Goal: Information Seeking & Learning: Learn about a topic

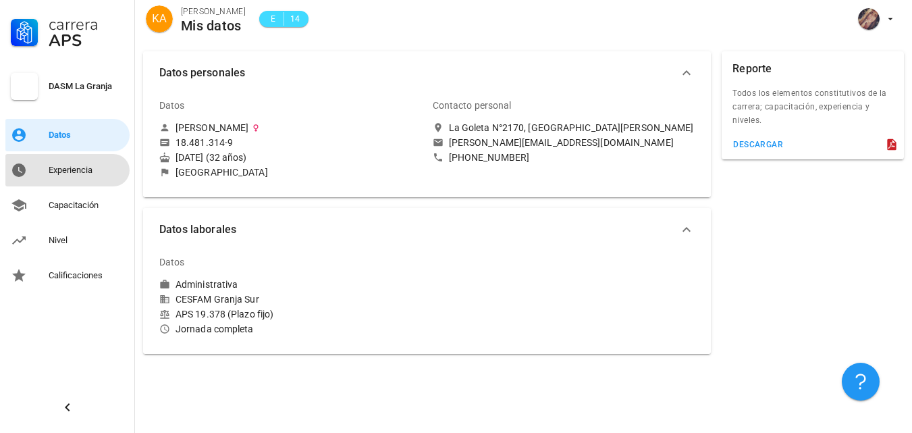
click at [69, 166] on div "Experiencia" at bounding box center [87, 170] width 76 height 11
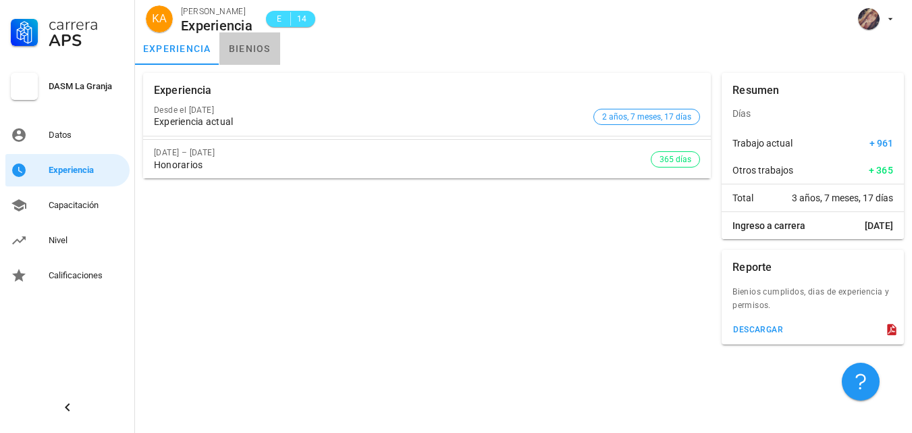
click at [252, 49] on link "bienios" at bounding box center [249, 48] width 61 height 32
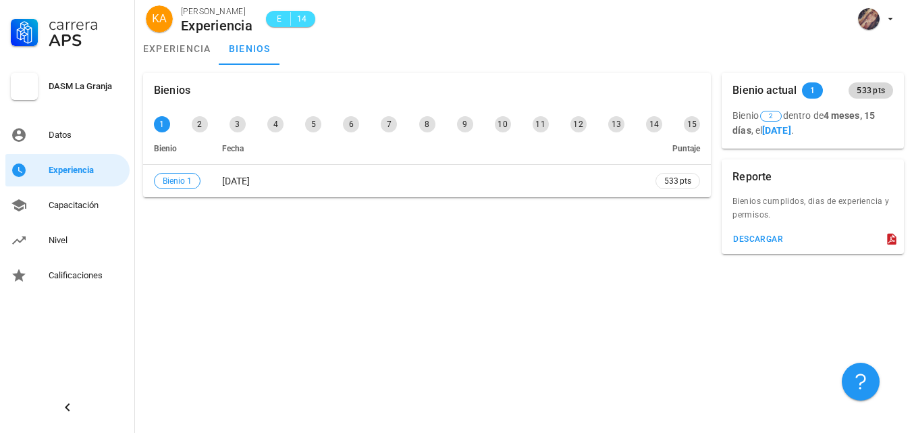
click at [875, 92] on span "533 pts" at bounding box center [870, 90] width 28 height 16
click at [170, 40] on link "experiencia" at bounding box center [177, 48] width 84 height 32
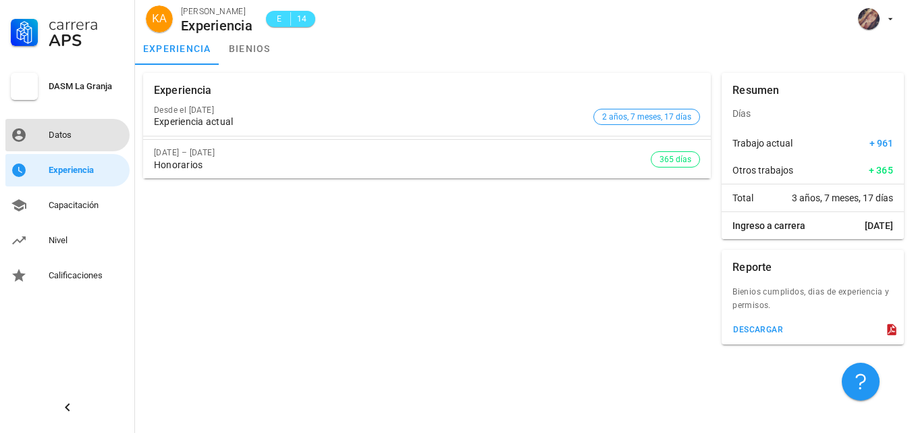
click at [52, 140] on div "Datos" at bounding box center [87, 135] width 76 height 11
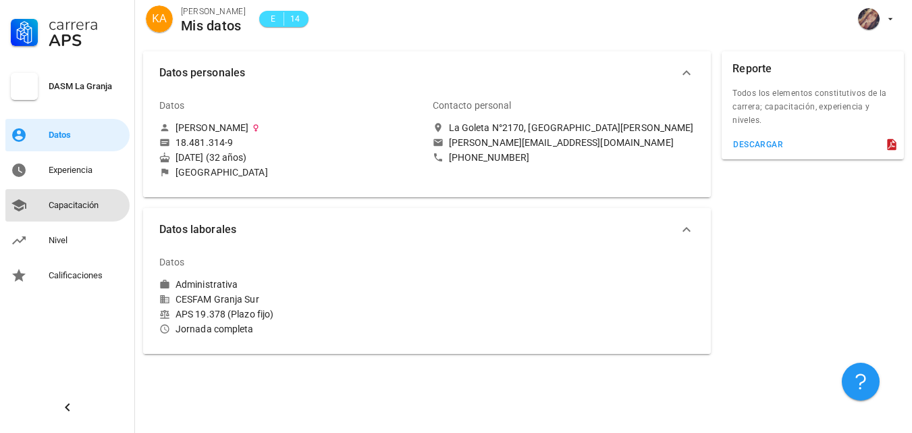
click at [74, 206] on div "Capacitación" at bounding box center [87, 205] width 76 height 11
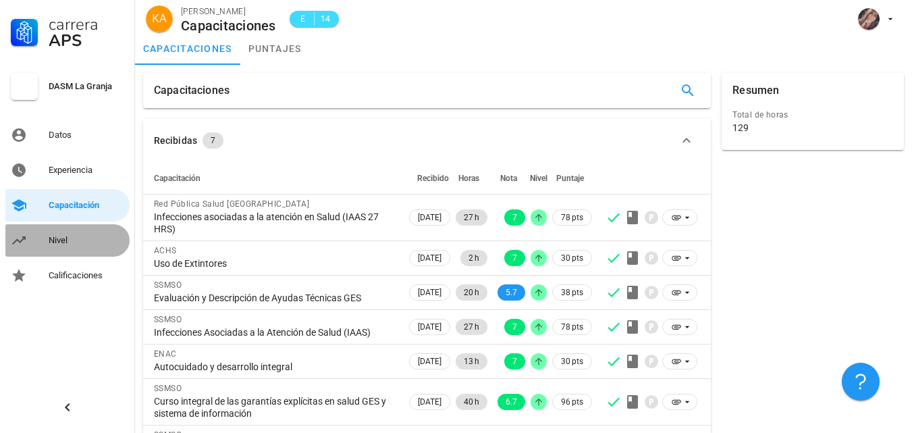
click at [58, 240] on div "Nivel" at bounding box center [87, 240] width 76 height 11
